Goal: Task Accomplishment & Management: Complete application form

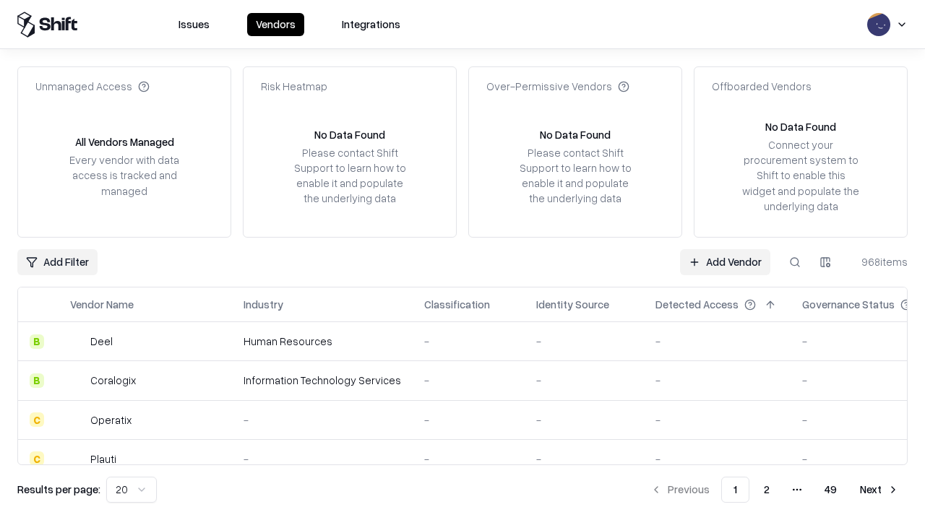
click at [725, 262] on link "Add Vendor" at bounding box center [725, 262] width 90 height 26
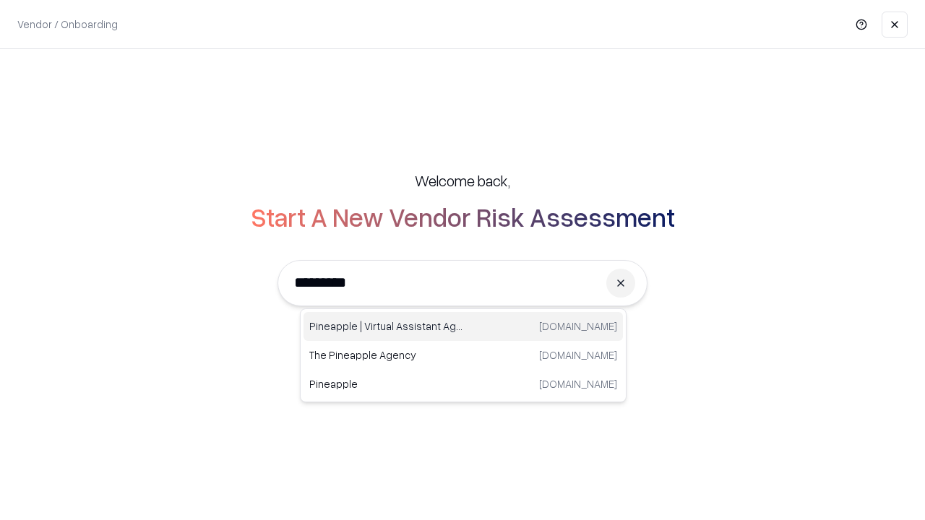
click at [463, 327] on div "Pineapple | Virtual Assistant Agency trypineapple.com" at bounding box center [462, 326] width 319 height 29
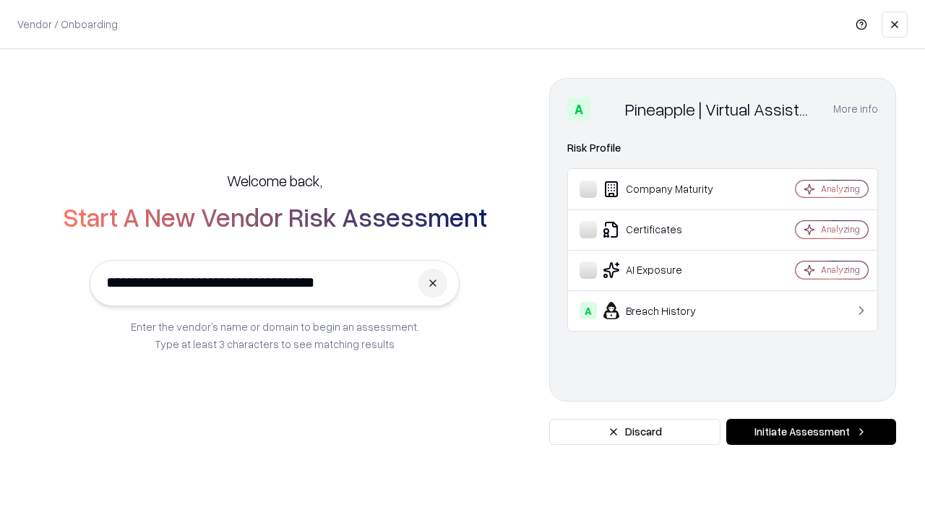
type input "**********"
click at [811, 432] on button "Initiate Assessment" at bounding box center [811, 432] width 170 height 26
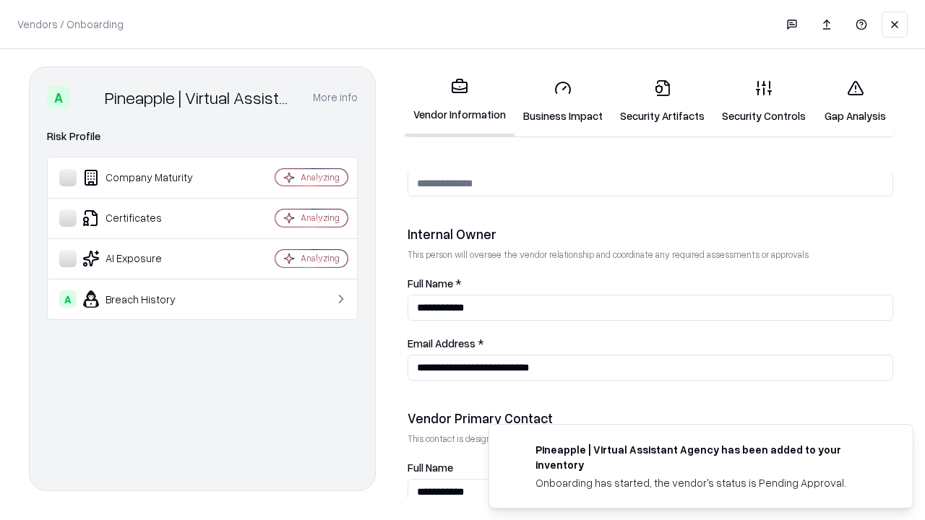
scroll to position [749, 0]
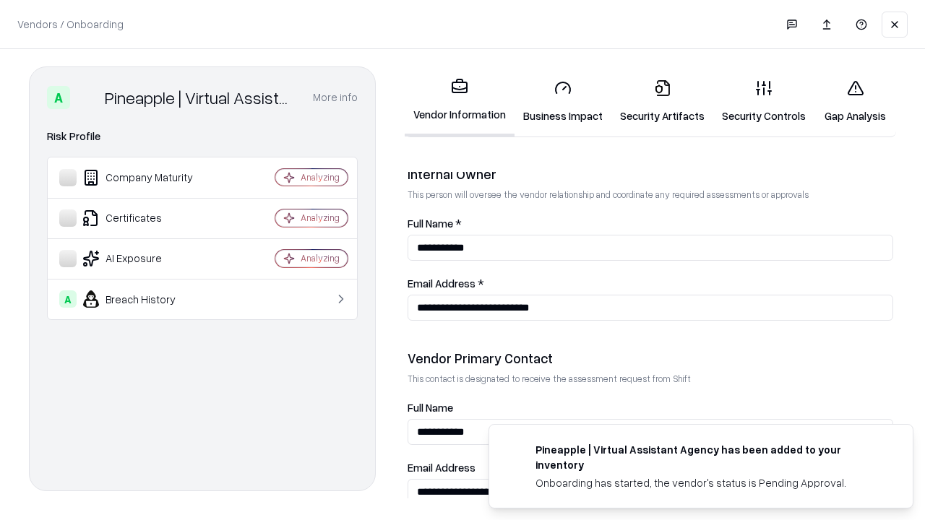
click at [662, 101] on link "Security Artifacts" at bounding box center [662, 101] width 102 height 67
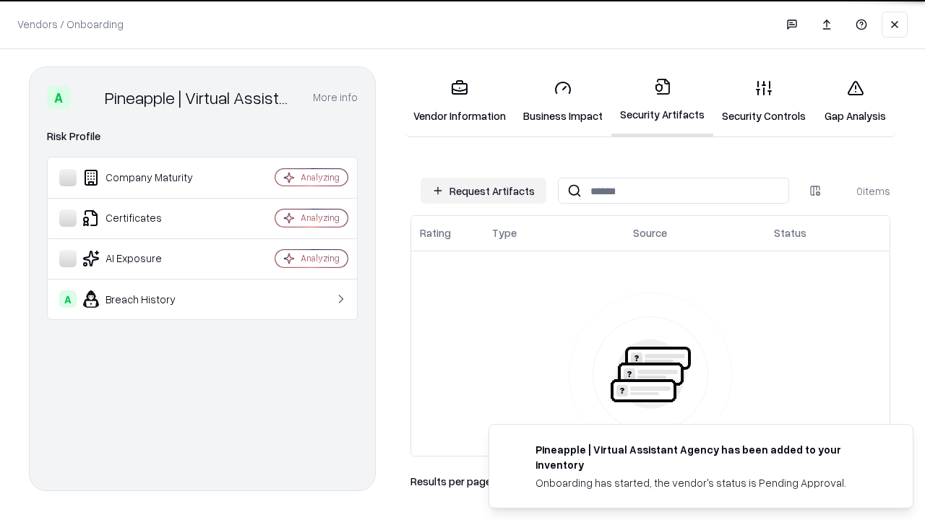
click at [483, 191] on button "Request Artifacts" at bounding box center [484, 191] width 126 height 26
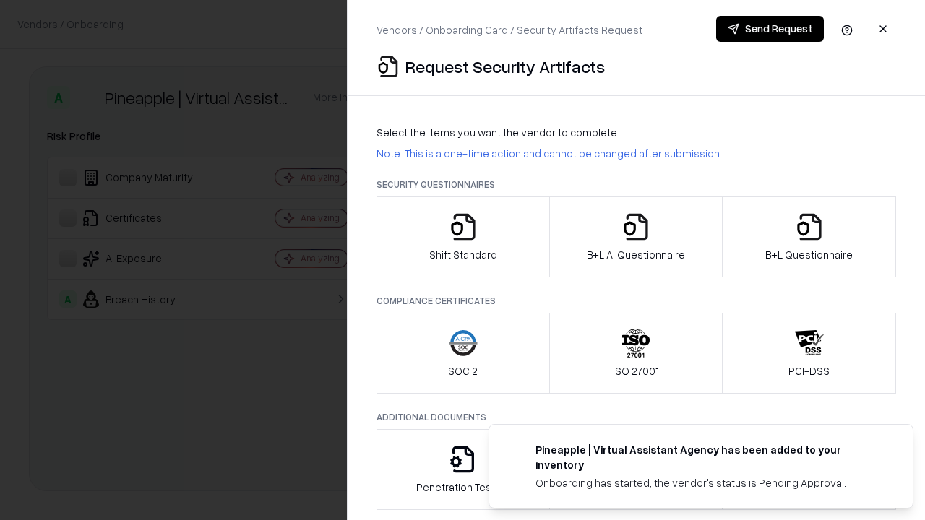
click at [809, 237] on icon "button" at bounding box center [809, 226] width 29 height 29
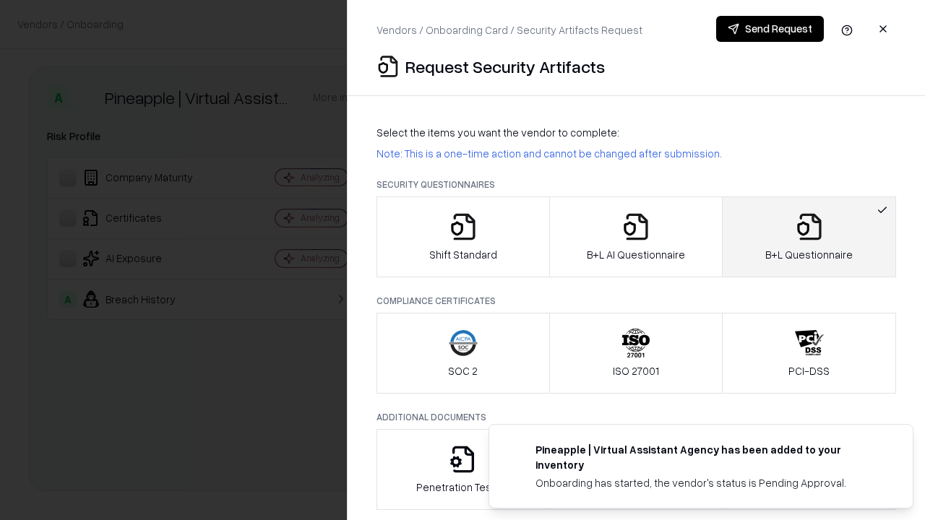
click at [635, 237] on icon "button" at bounding box center [635, 226] width 29 height 29
click at [770, 29] on button "Send Request" at bounding box center [770, 29] width 108 height 26
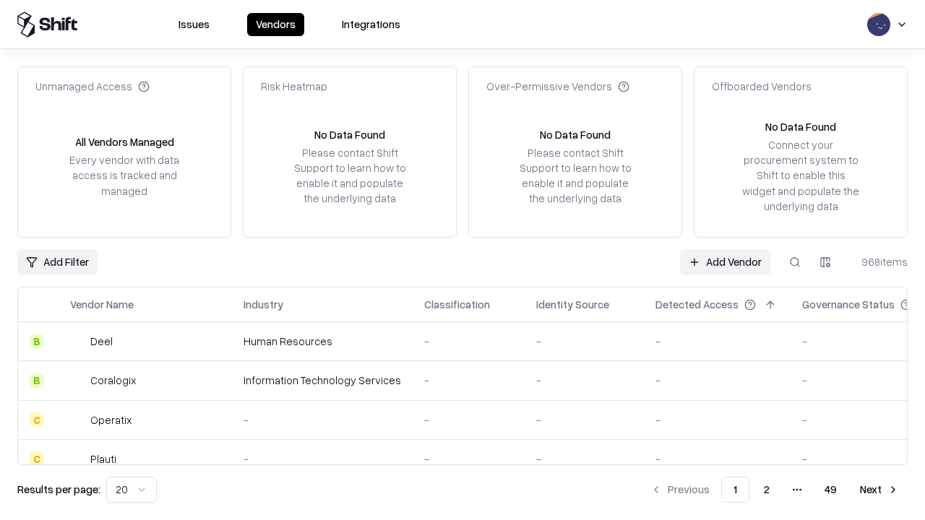
click at [795, 262] on button at bounding box center [795, 262] width 26 height 26
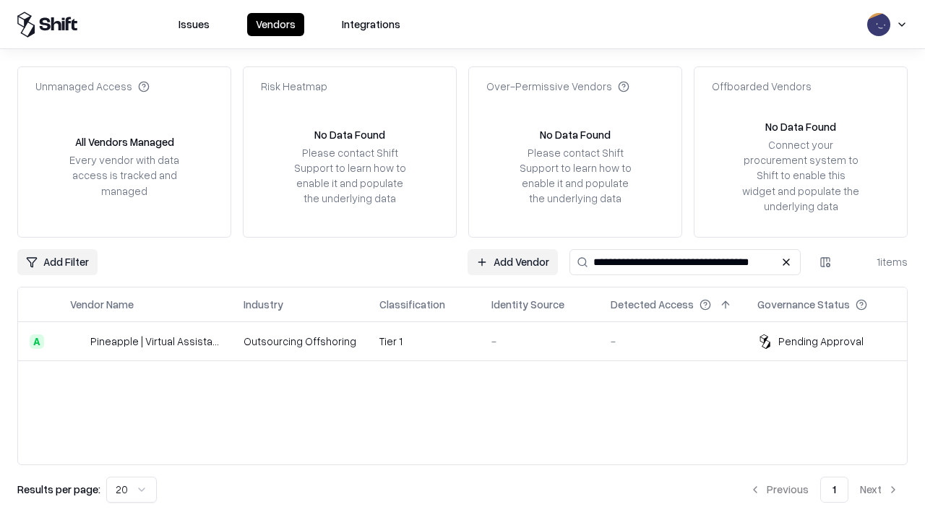
type input "**********"
click at [471, 341] on td "Tier 1" at bounding box center [424, 341] width 112 height 39
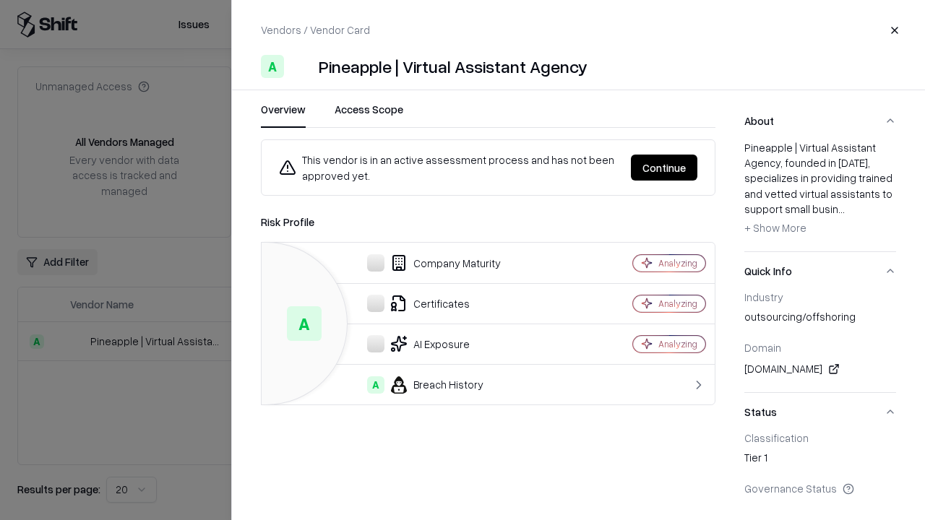
click at [664, 168] on button "Continue" at bounding box center [664, 168] width 66 height 26
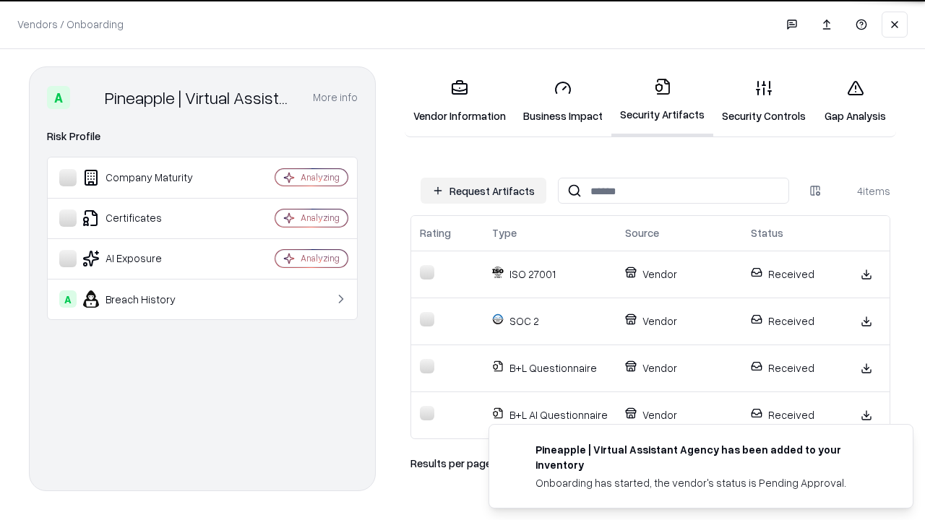
click at [855, 101] on link "Gap Analysis" at bounding box center [855, 101] width 82 height 67
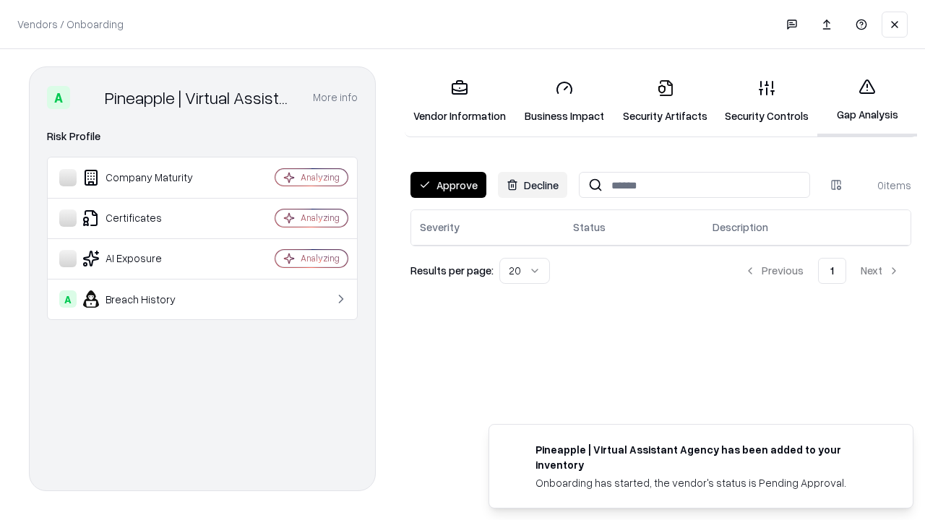
click at [448, 185] on button "Approve" at bounding box center [448, 185] width 76 height 26
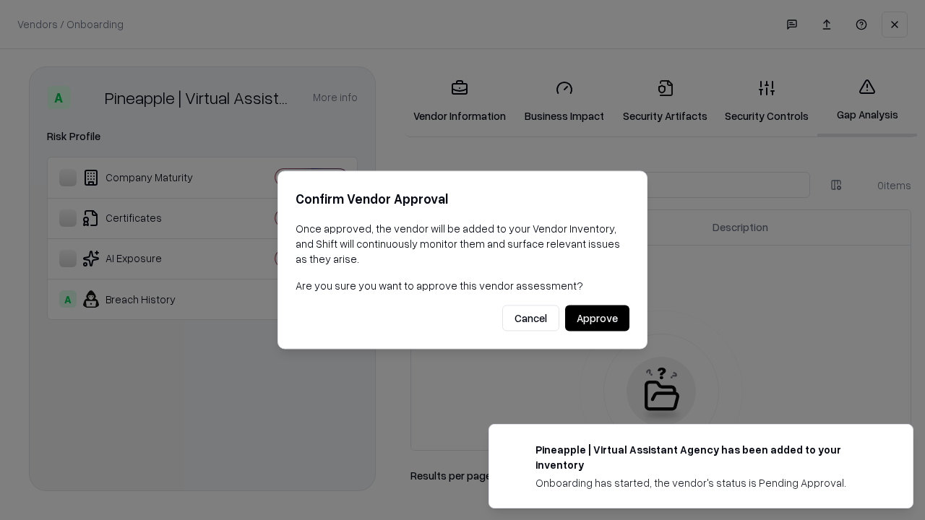
click at [597, 318] on button "Approve" at bounding box center [597, 319] width 64 height 26
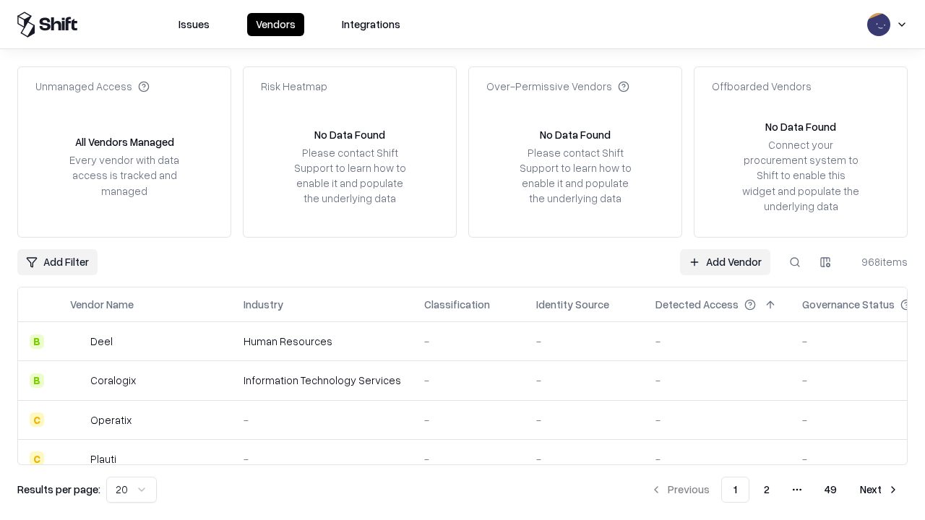
type input "**********"
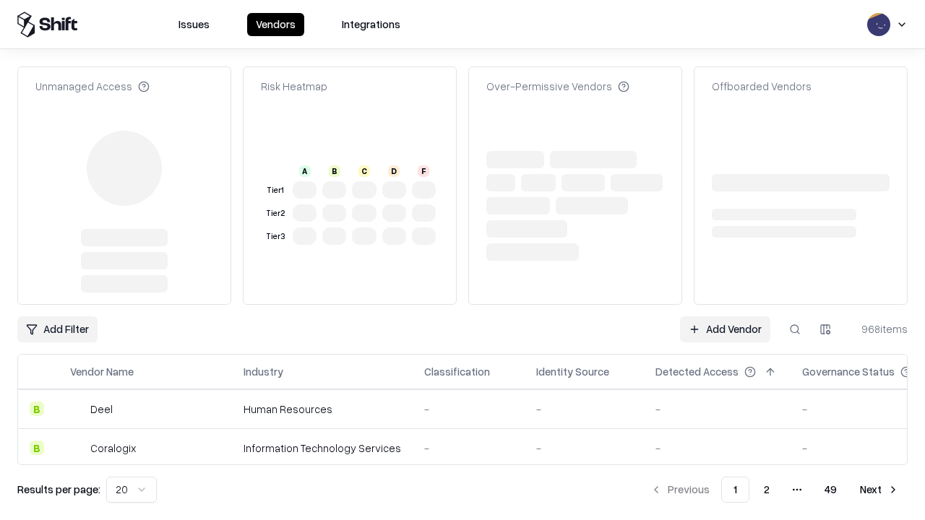
click at [725, 317] on link "Add Vendor" at bounding box center [725, 330] width 90 height 26
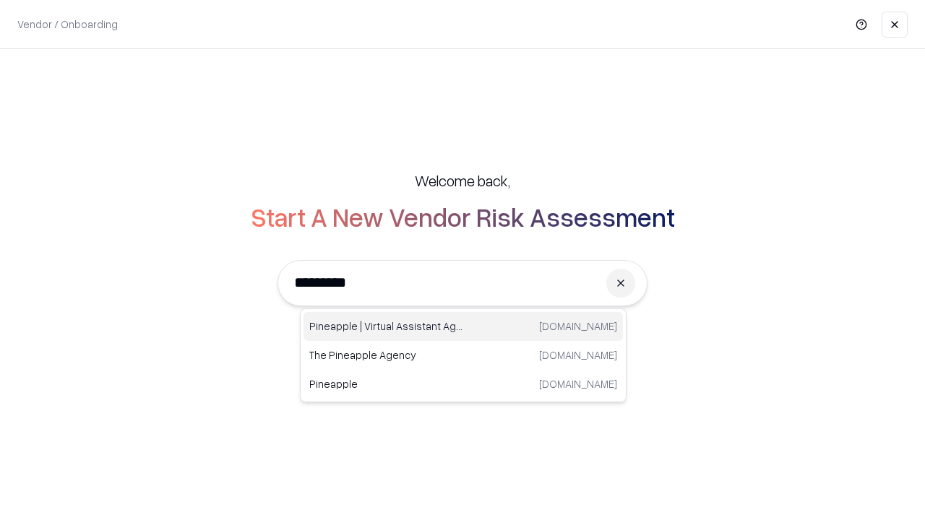
click at [463, 327] on div "Pineapple | Virtual Assistant Agency trypineapple.com" at bounding box center [462, 326] width 319 height 29
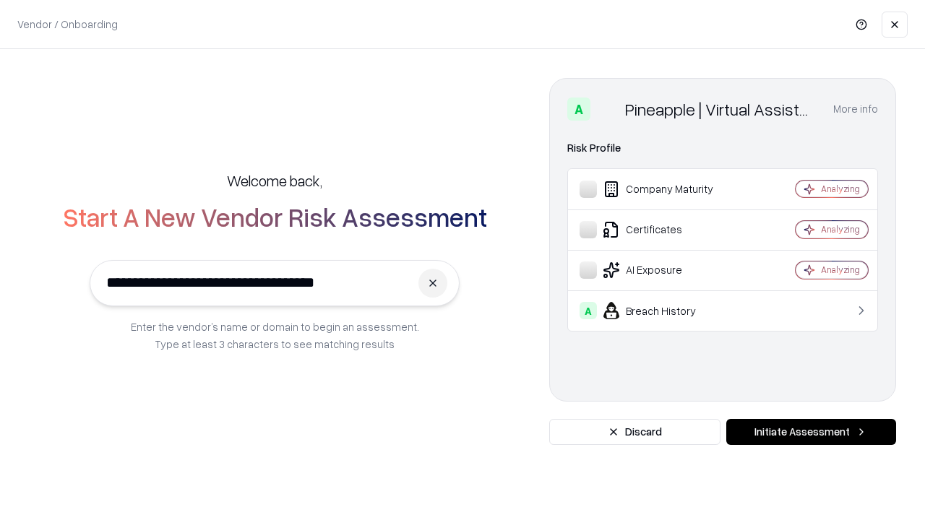
type input "**********"
click at [811, 432] on button "Initiate Assessment" at bounding box center [811, 432] width 170 height 26
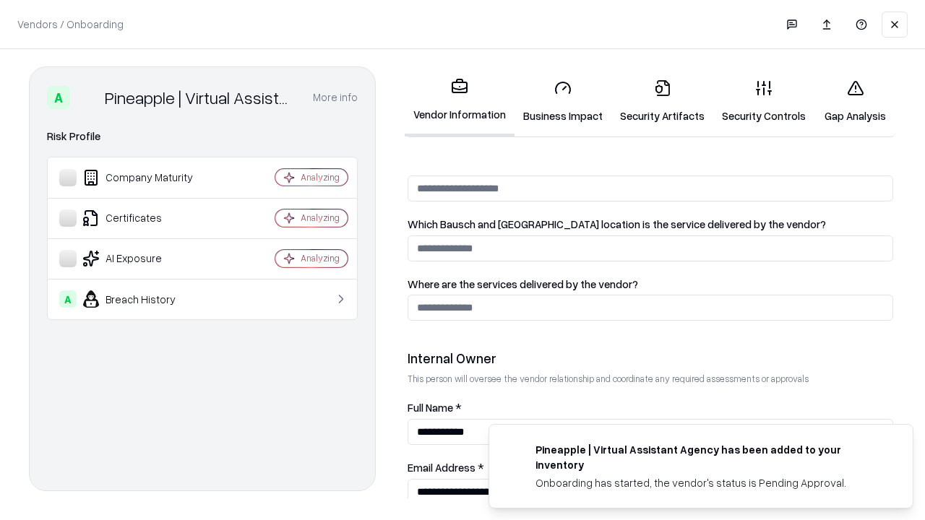
scroll to position [749, 0]
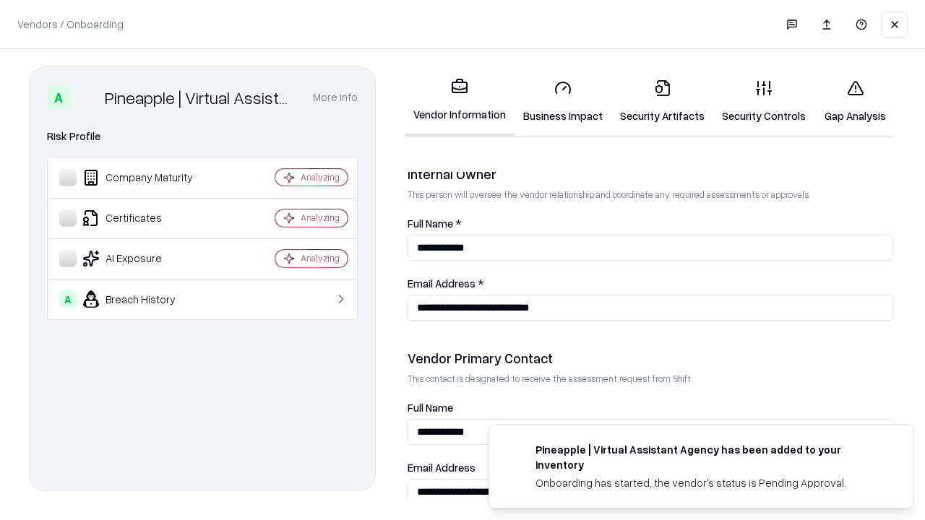
click at [855, 101] on link "Gap Analysis" at bounding box center [855, 101] width 82 height 67
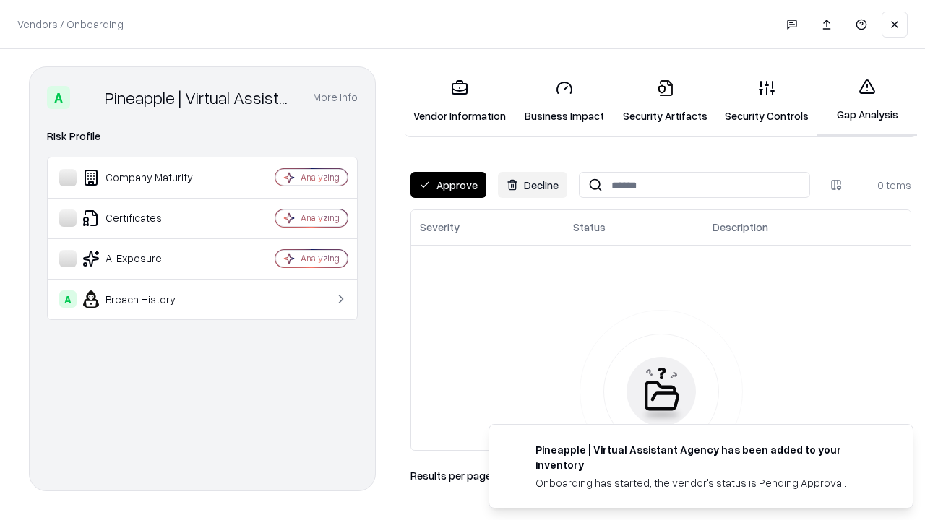
click at [448, 185] on button "Approve" at bounding box center [448, 185] width 76 height 26
